Goal: Information Seeking & Learning: Understand process/instructions

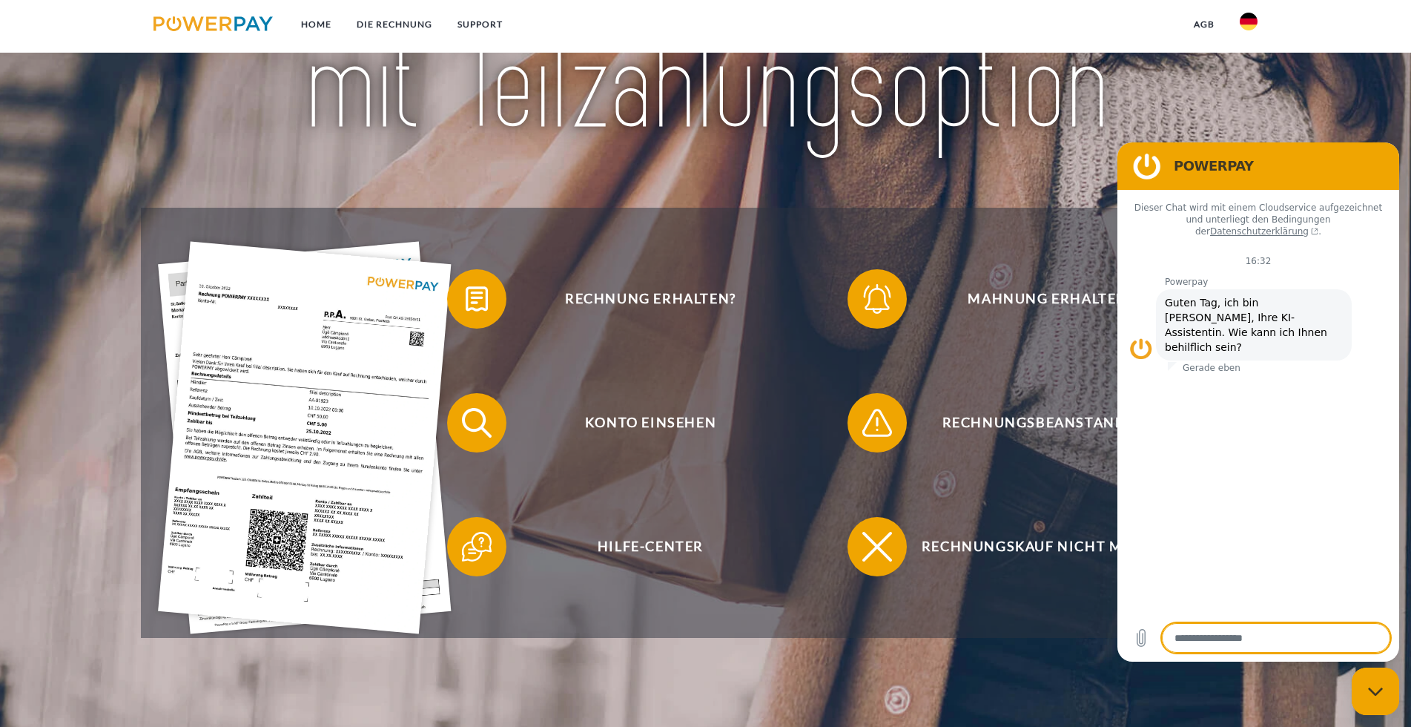
scroll to position [454, 0]
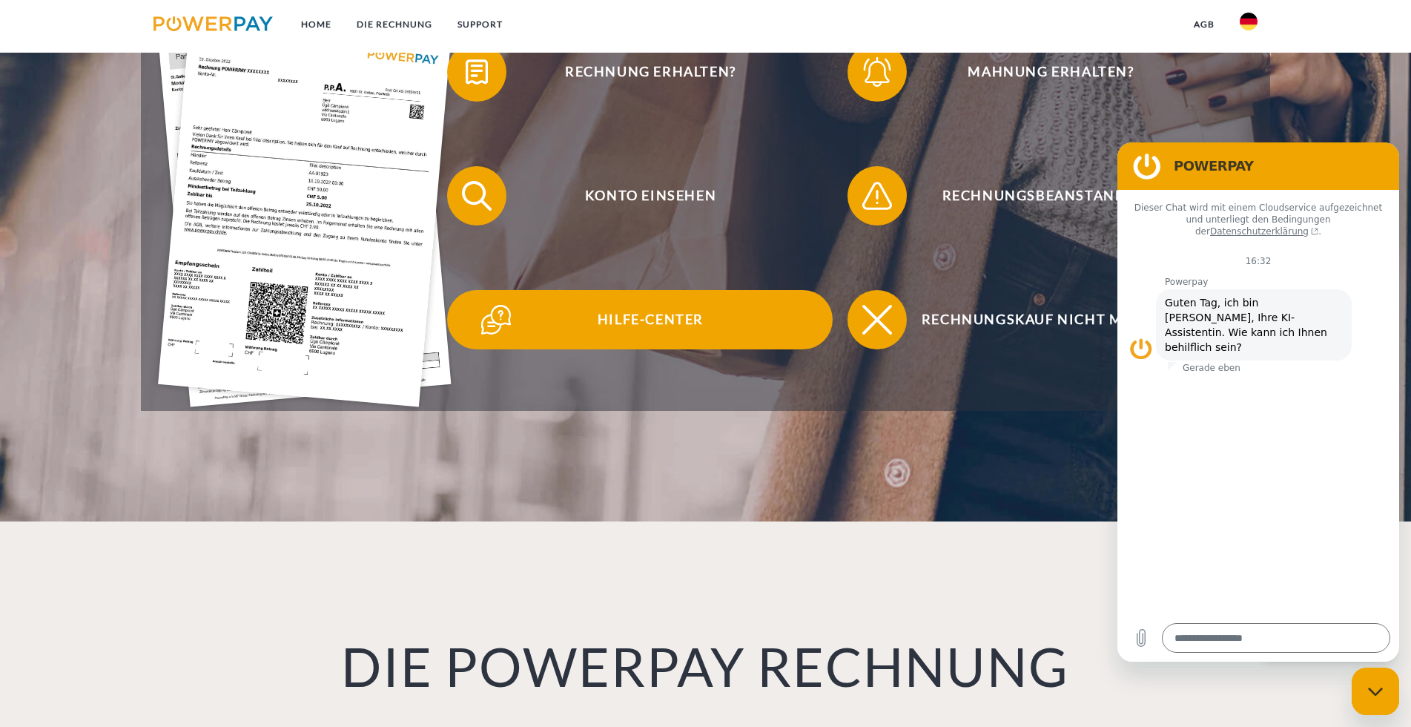
click at [675, 330] on span "Hilfe-Center" at bounding box center [650, 319] width 363 height 59
type textarea "*"
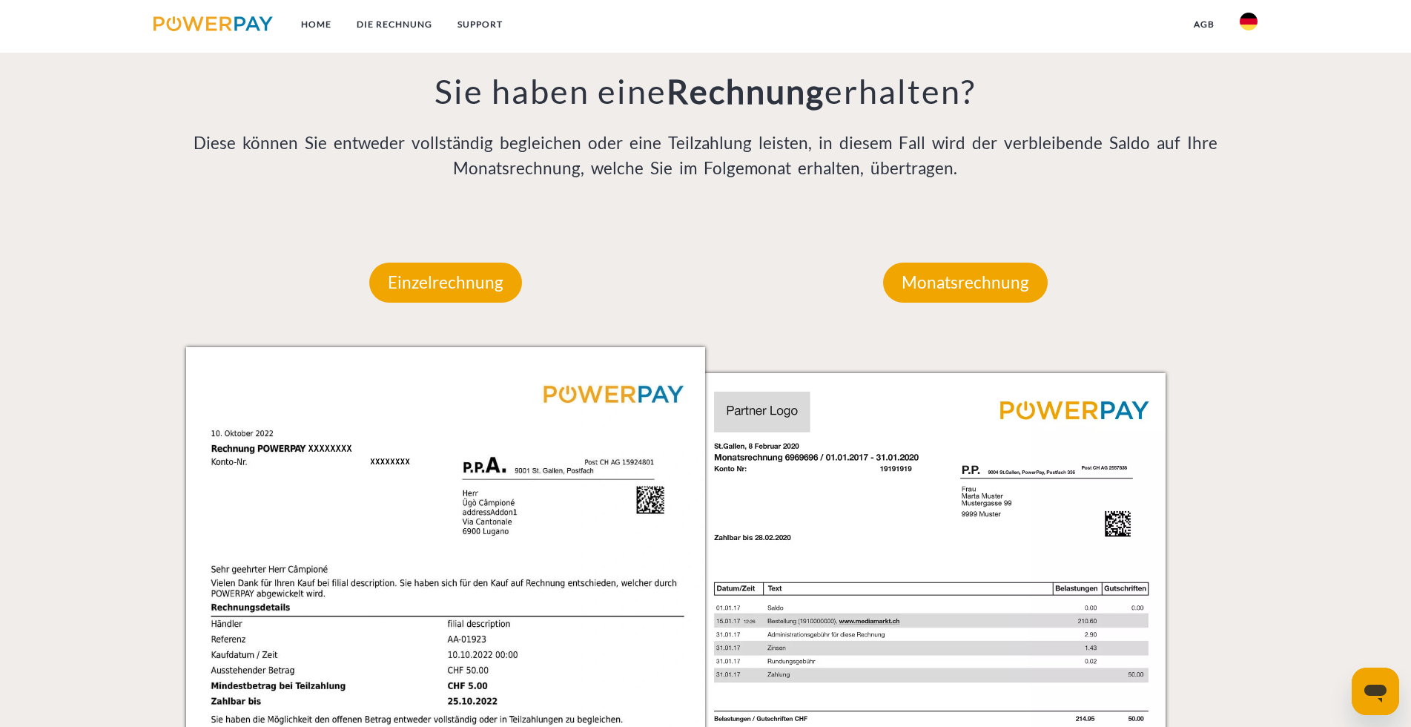
scroll to position [742, 0]
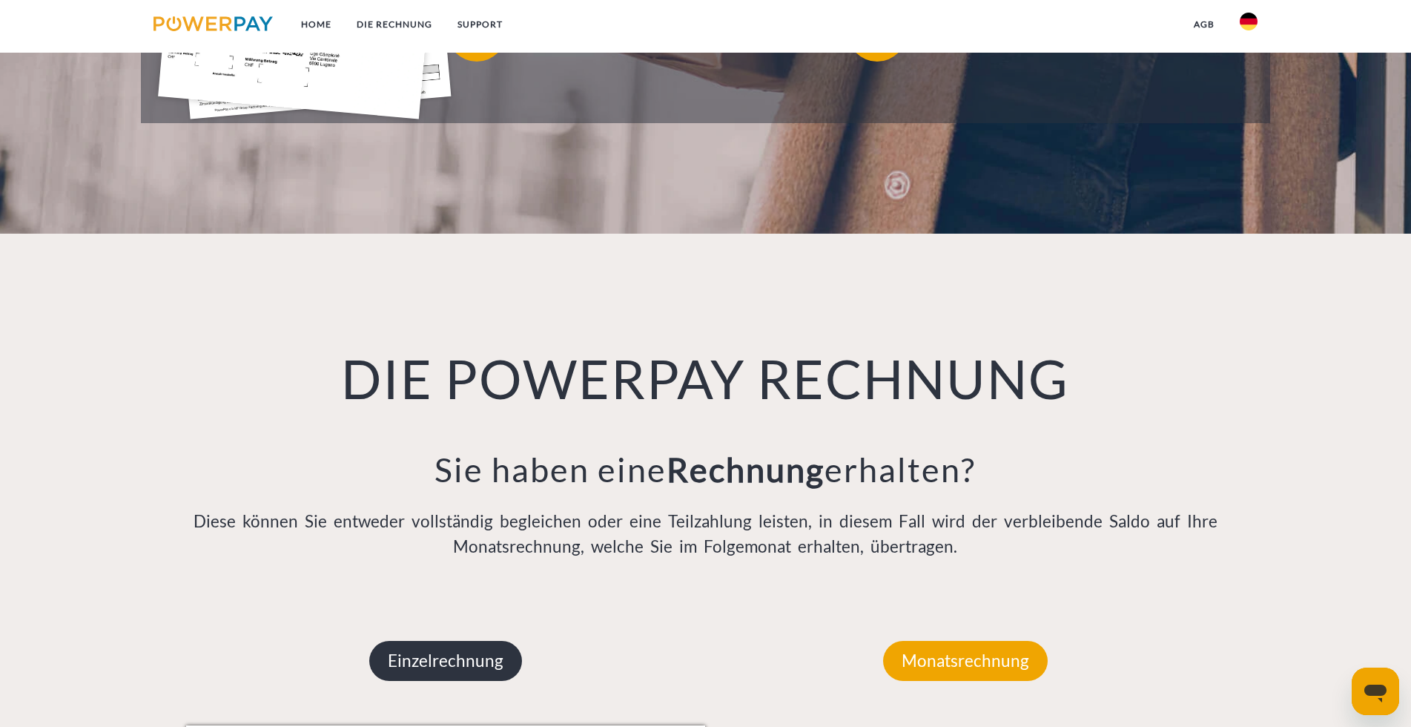
click at [465, 671] on p "Einzelrechnung" at bounding box center [445, 661] width 153 height 40
click at [469, 665] on p "Einzelrechnung" at bounding box center [445, 661] width 153 height 40
click at [455, 658] on p "Einzelrechnung" at bounding box center [445, 661] width 153 height 40
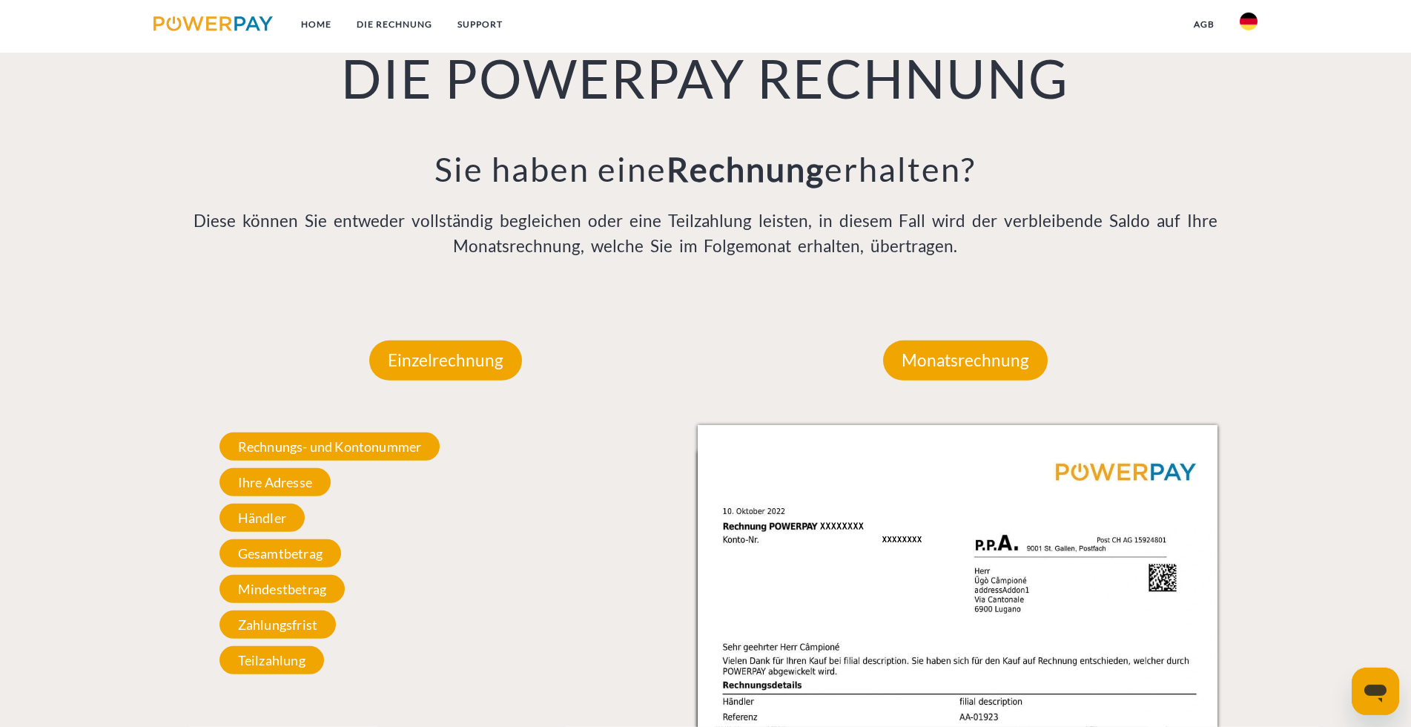
scroll to position [1044, 0]
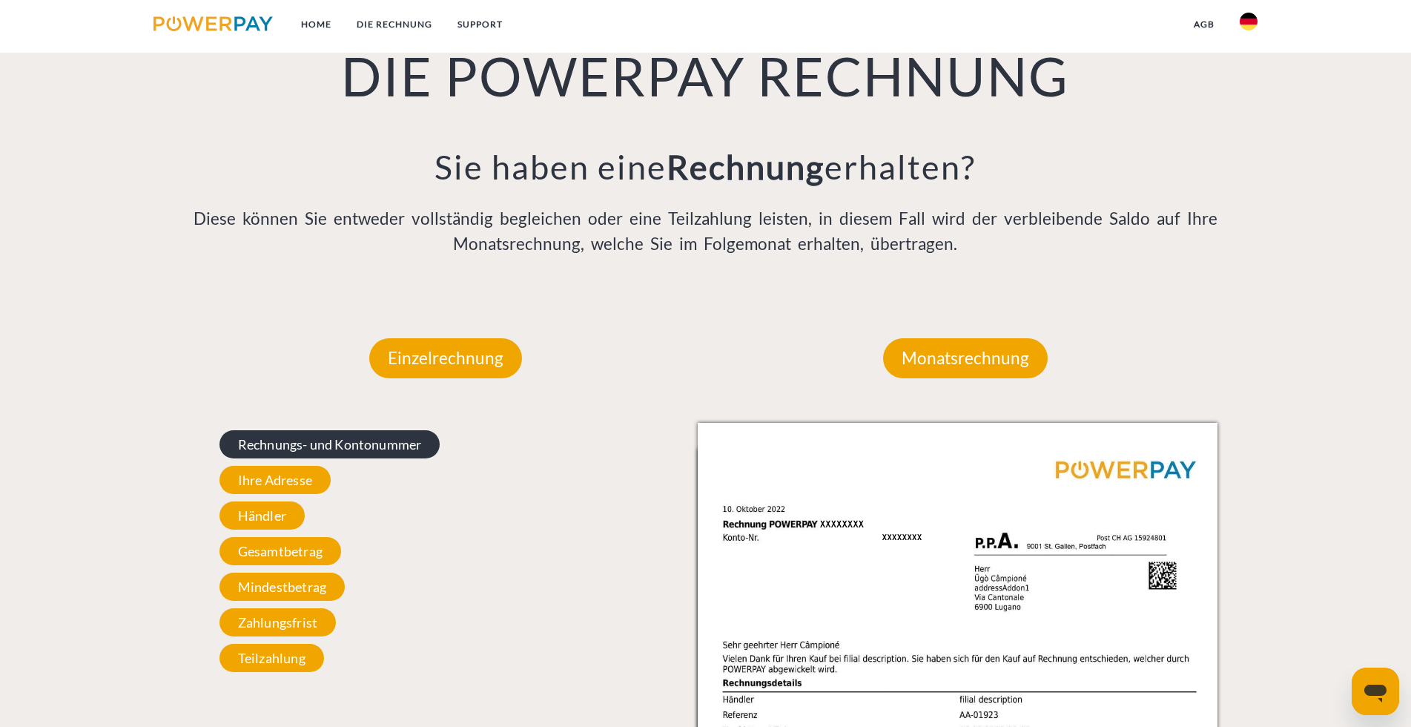
click at [340, 450] on span "Rechnungs- und Kontonummer" at bounding box center [329, 444] width 221 height 28
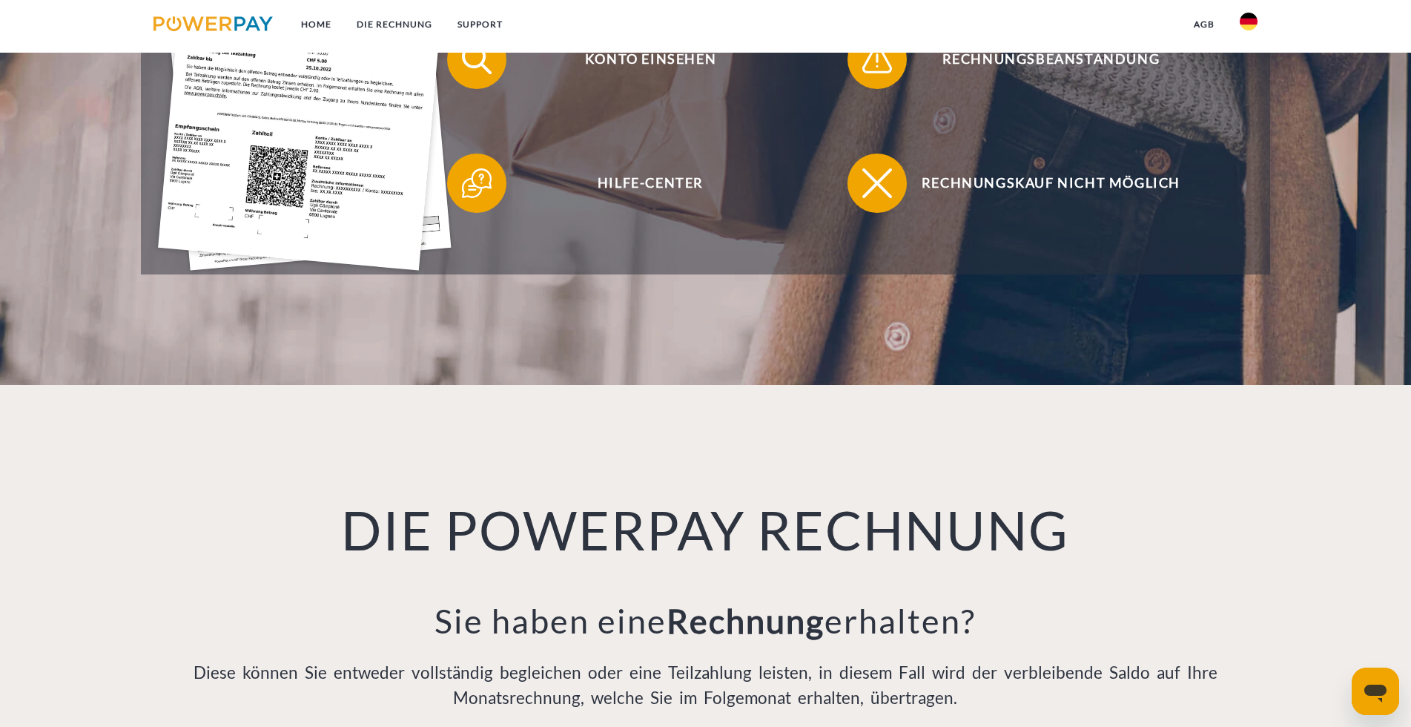
scroll to position [893, 0]
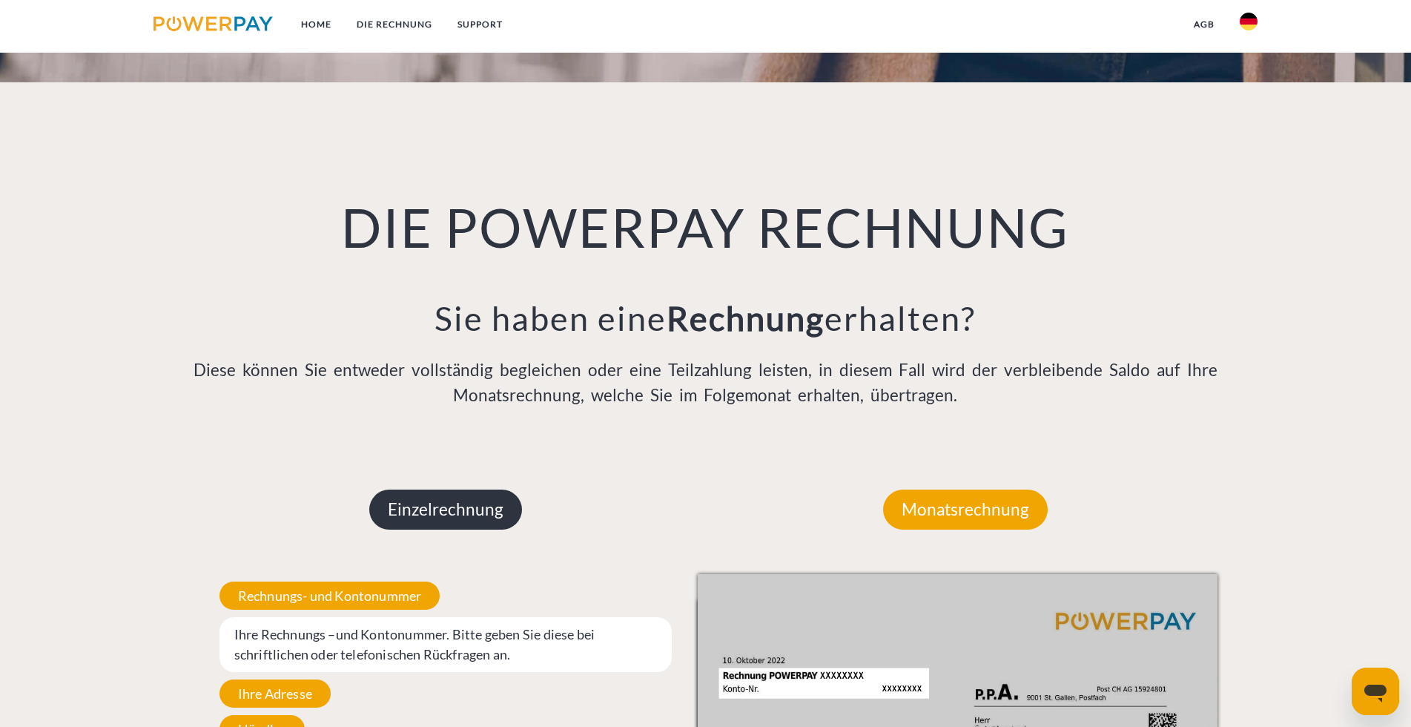
click at [460, 516] on p "Einzelrechnung" at bounding box center [445, 509] width 153 height 40
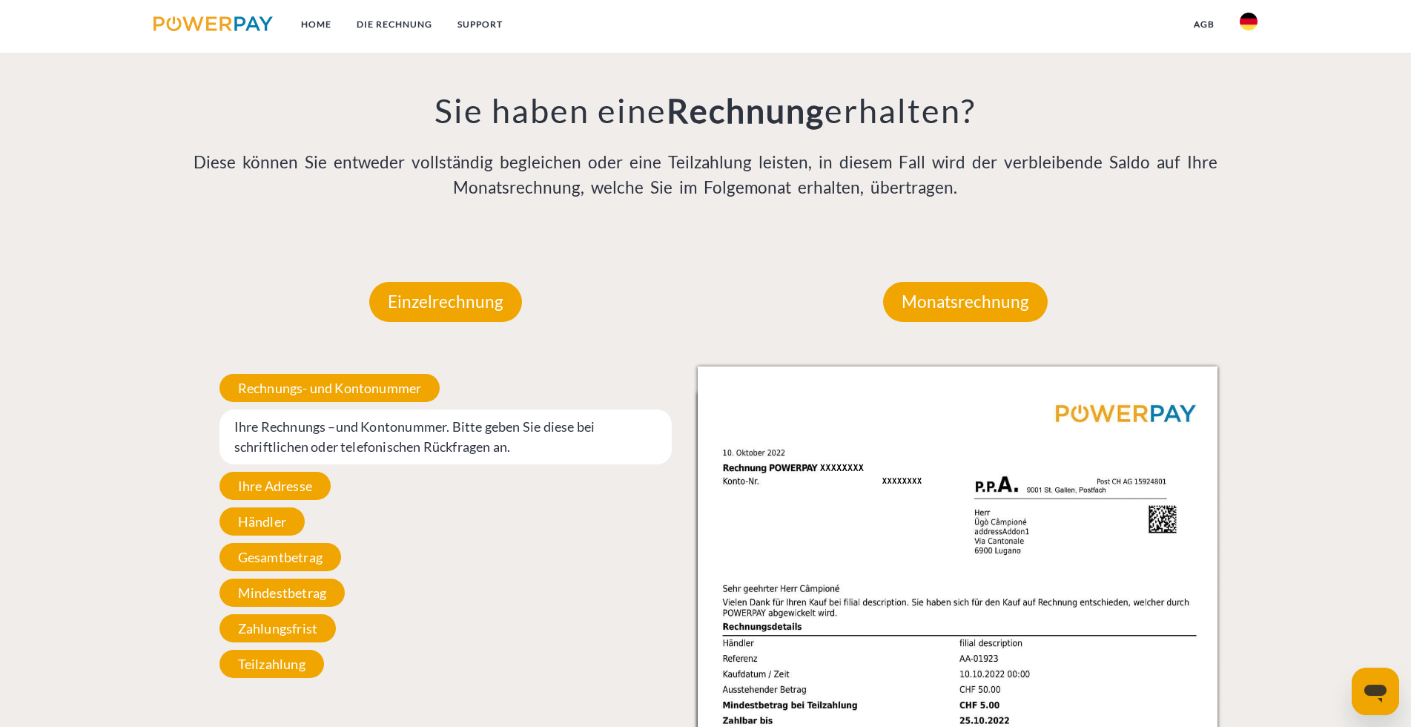
scroll to position [1195, 0]
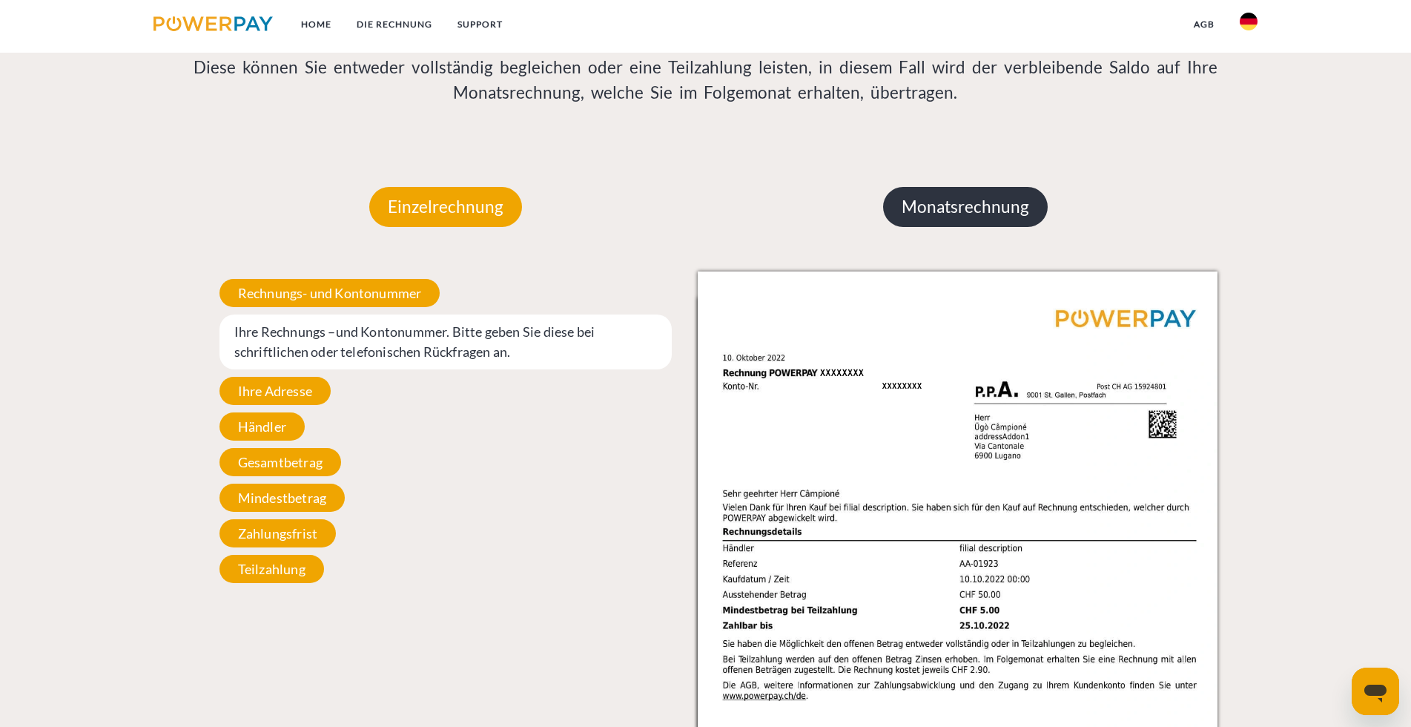
click at [980, 201] on p "Monatsrechnung" at bounding box center [965, 207] width 165 height 40
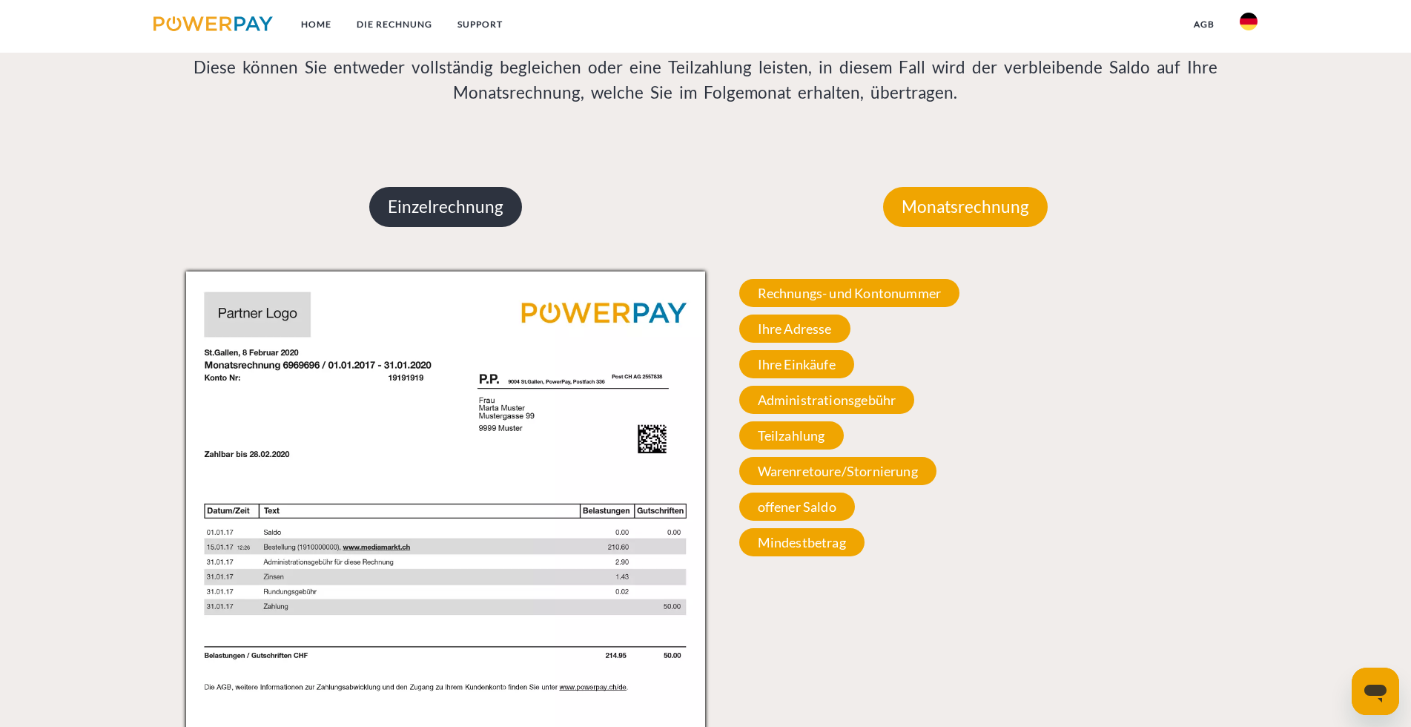
click at [460, 219] on p "Einzelrechnung" at bounding box center [445, 207] width 153 height 40
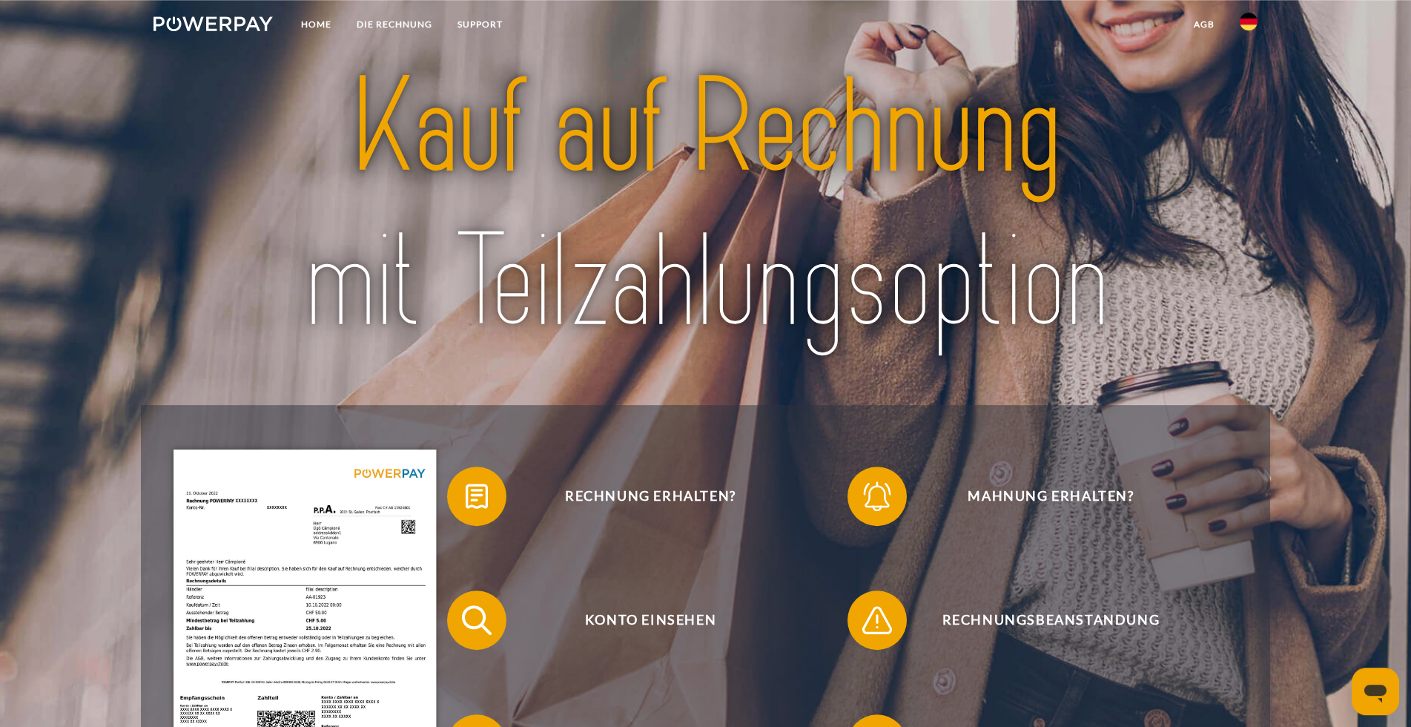
scroll to position [0, 0]
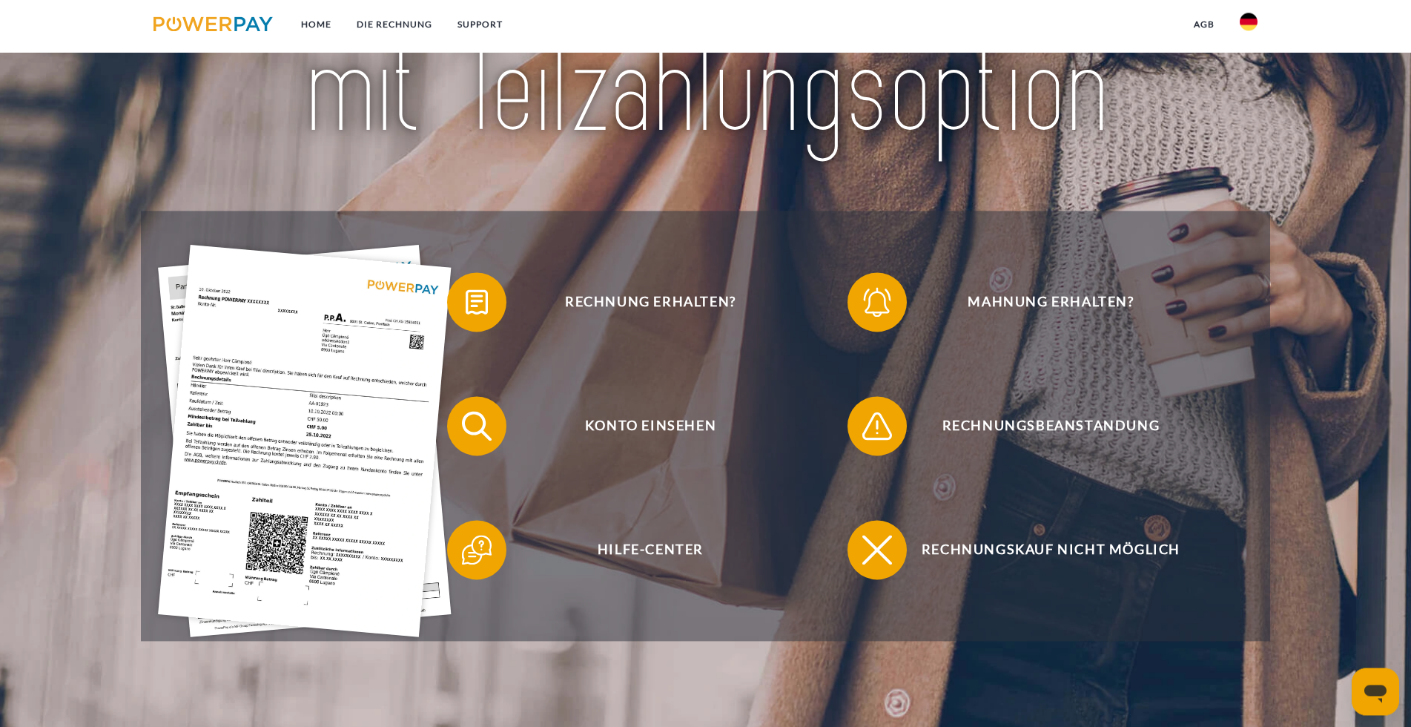
scroll to position [227, 0]
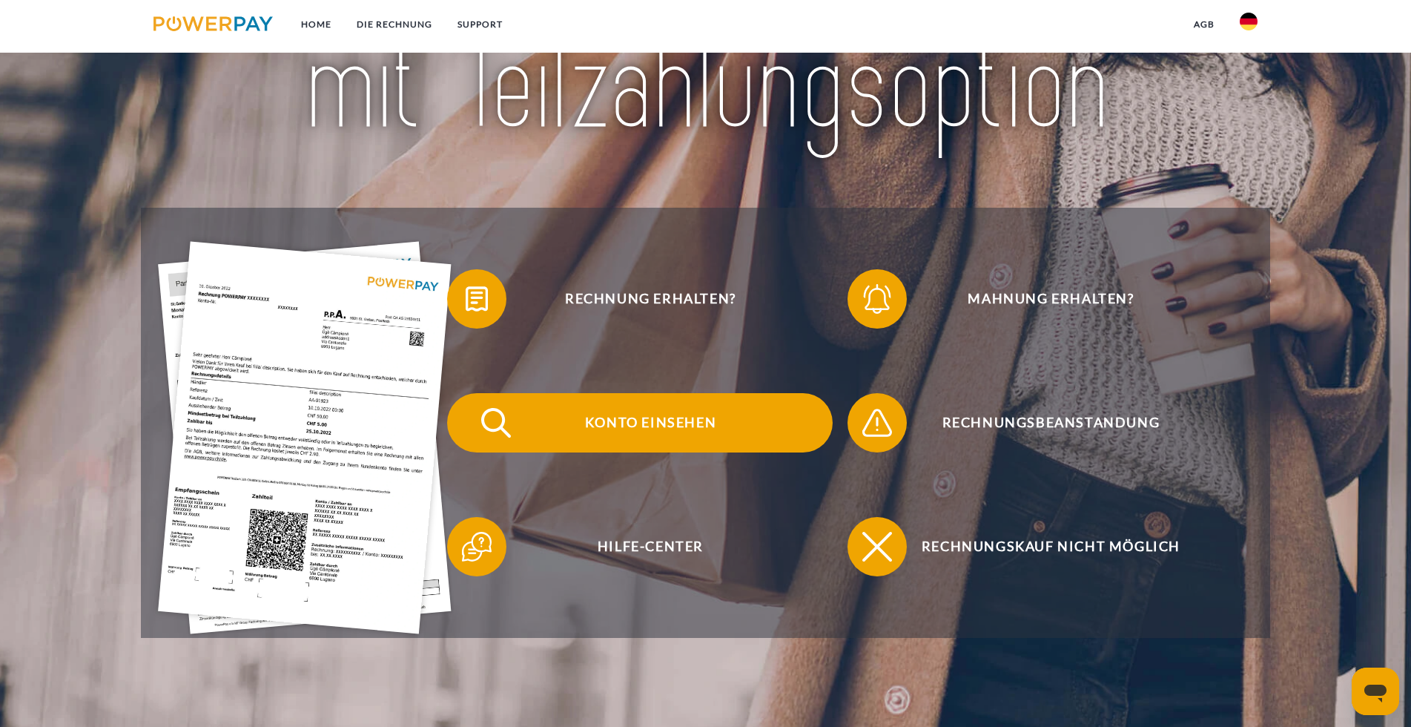
click at [691, 428] on span "Konto einsehen" at bounding box center [650, 422] width 363 height 59
